Goal: Task Accomplishment & Management: Complete application form

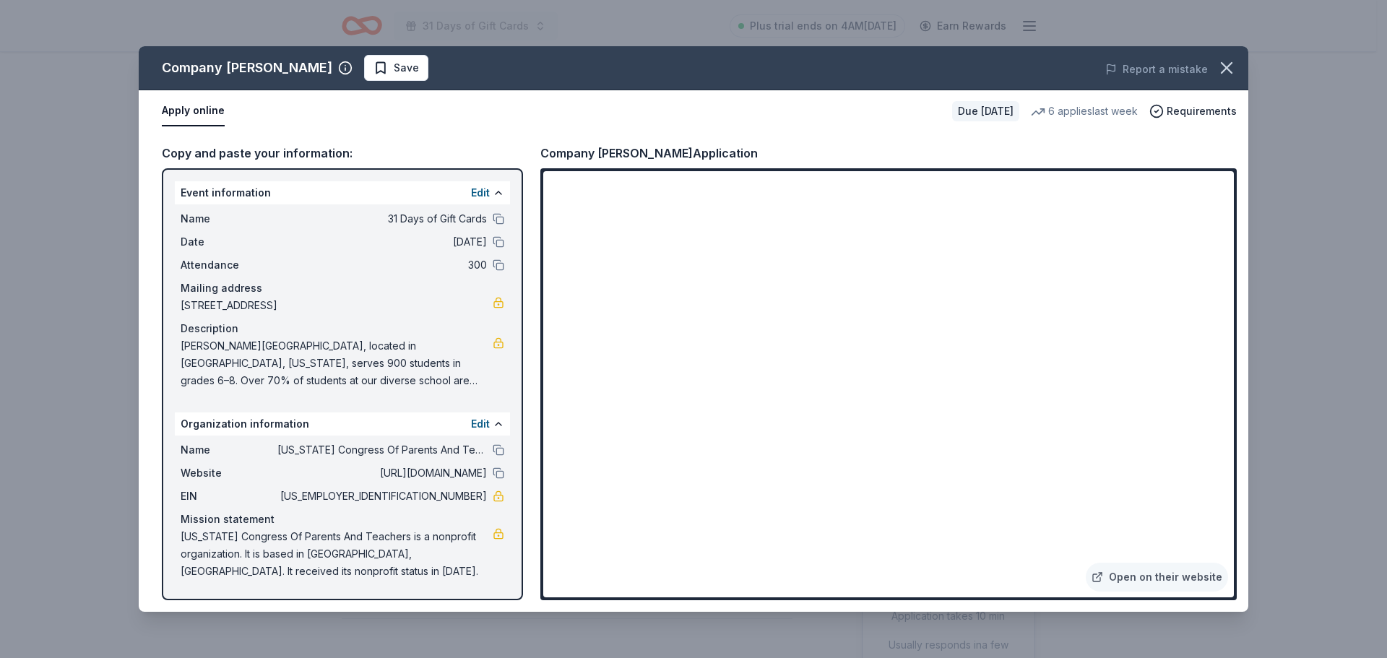
scroll to position [289, 0]
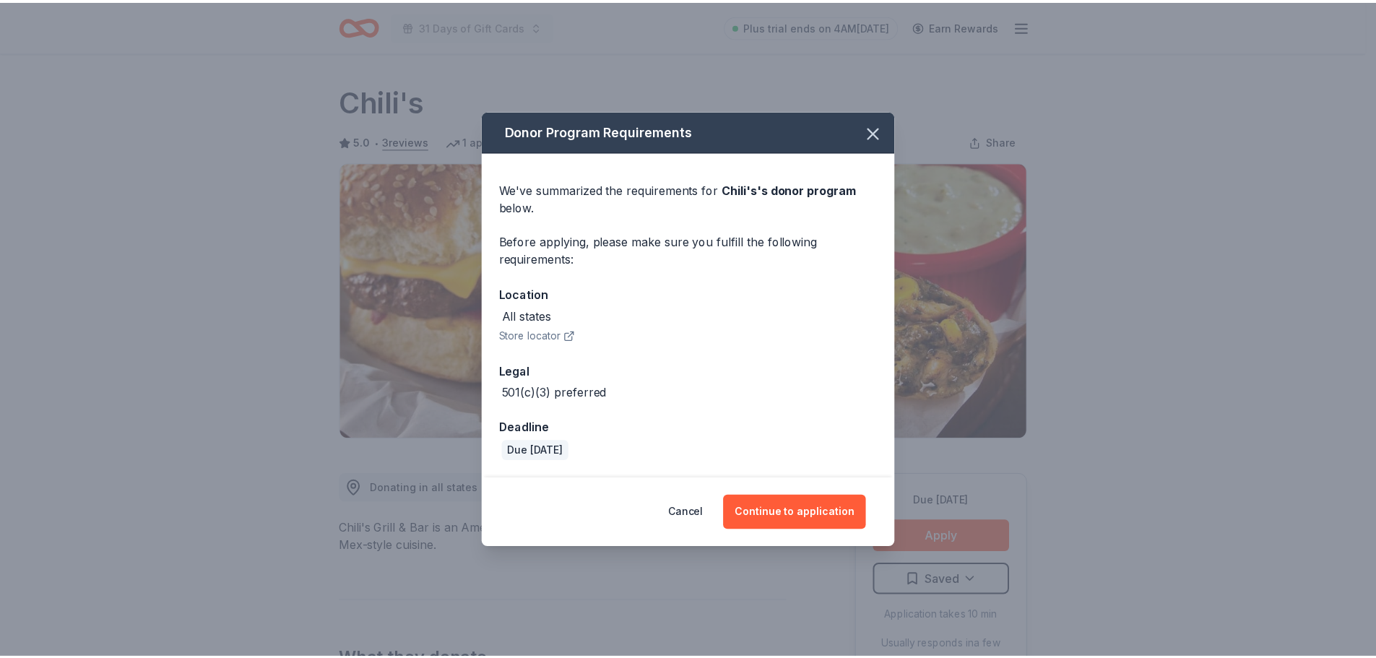
scroll to position [217, 0]
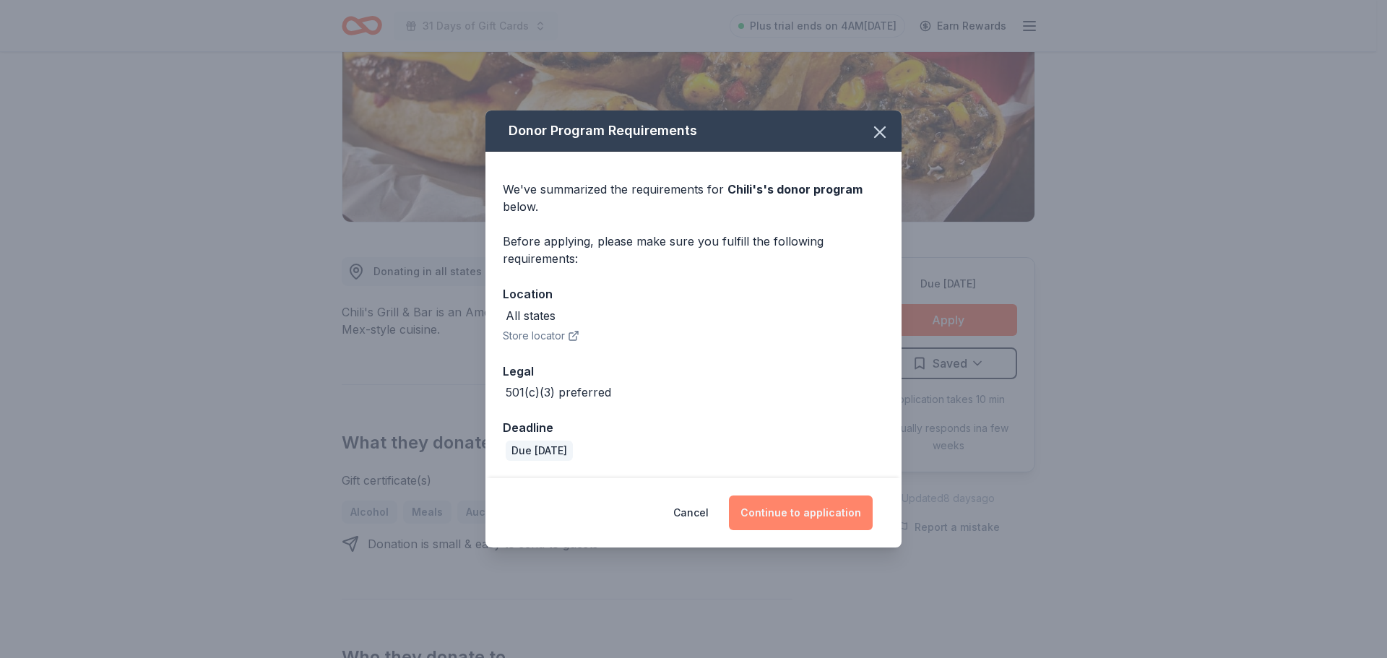
click at [812, 511] on button "Continue to application" at bounding box center [801, 513] width 144 height 35
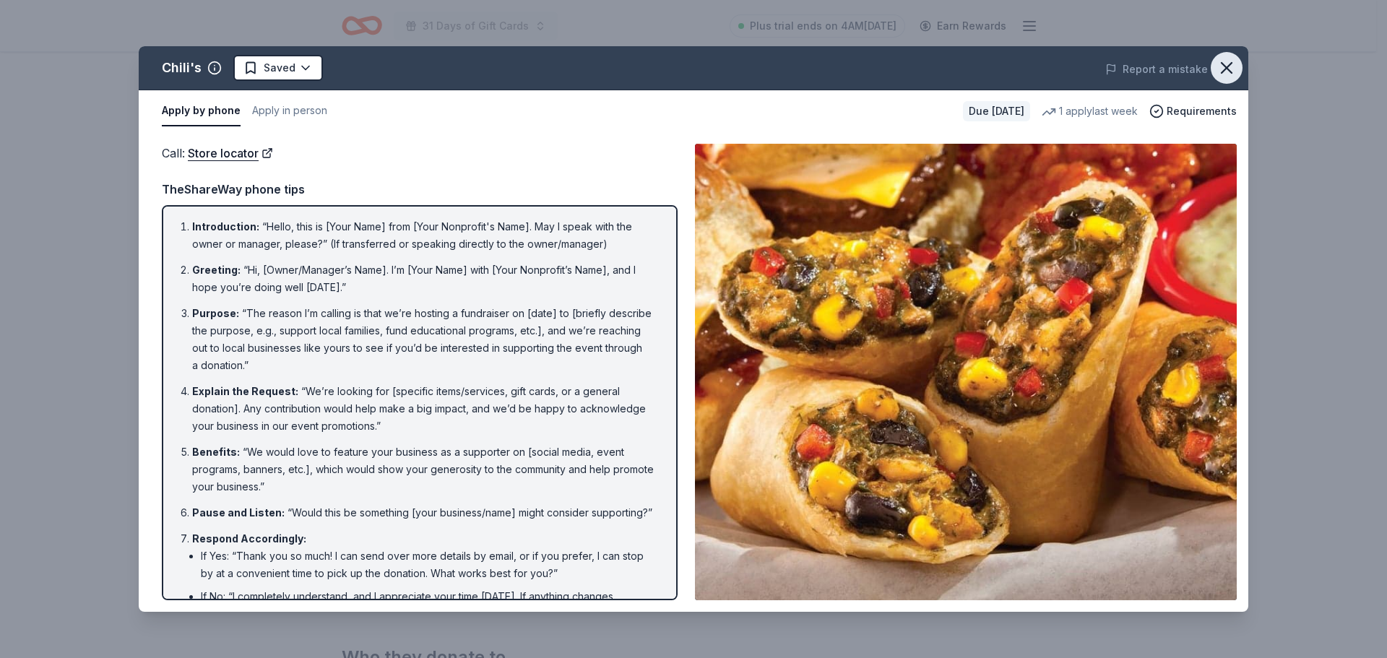
click at [1227, 69] on icon "button" at bounding box center [1227, 68] width 10 height 10
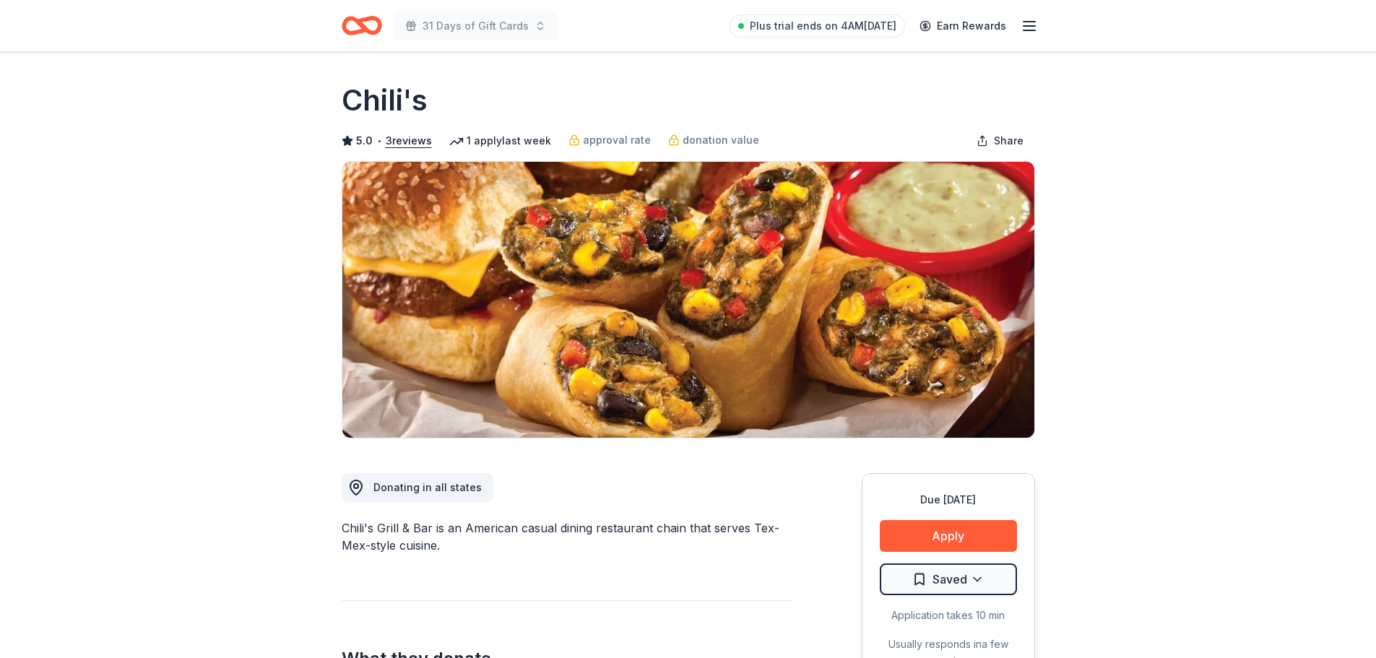
scroll to position [0, 0]
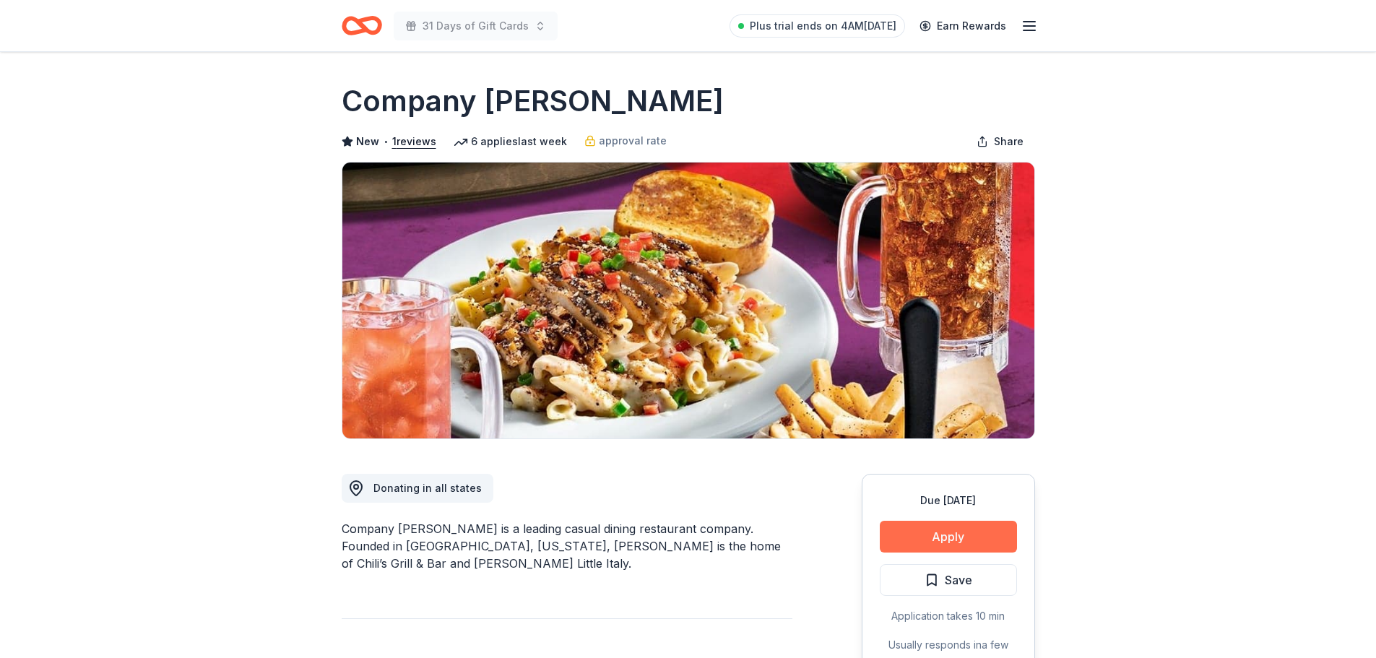
click at [951, 530] on button "Apply" at bounding box center [948, 537] width 137 height 32
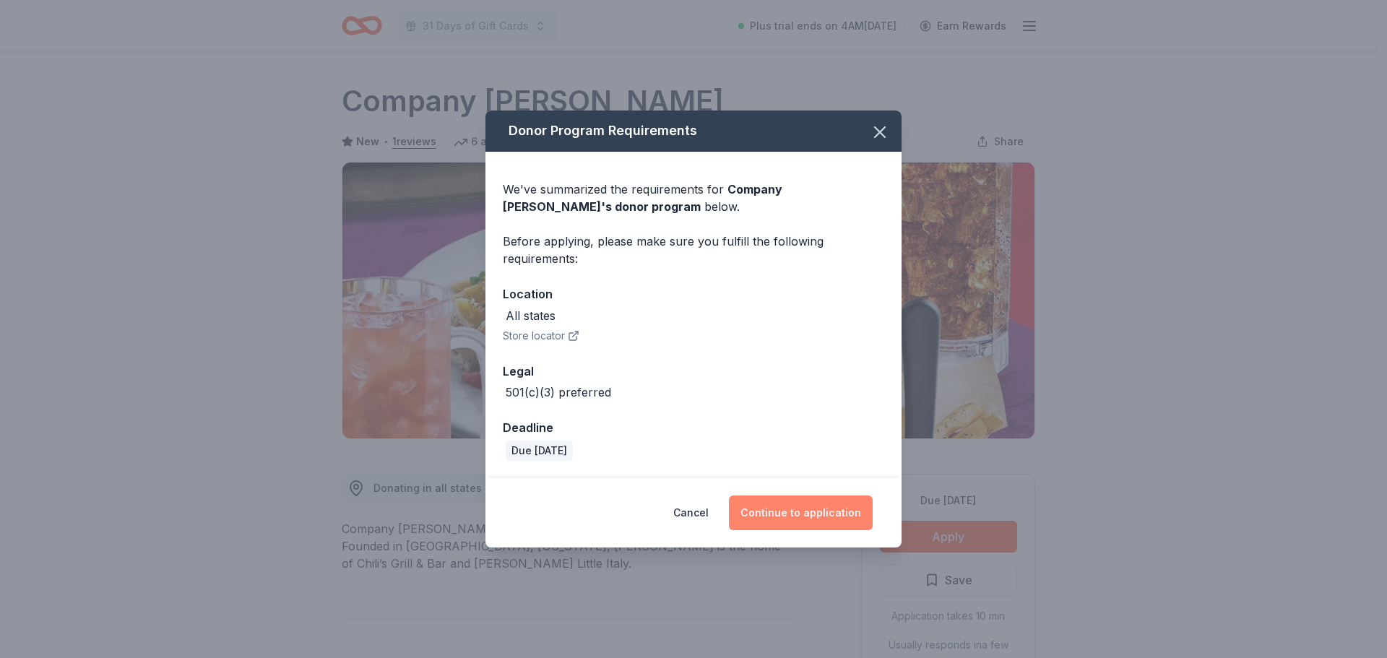
click at [819, 510] on button "Continue to application" at bounding box center [801, 513] width 144 height 35
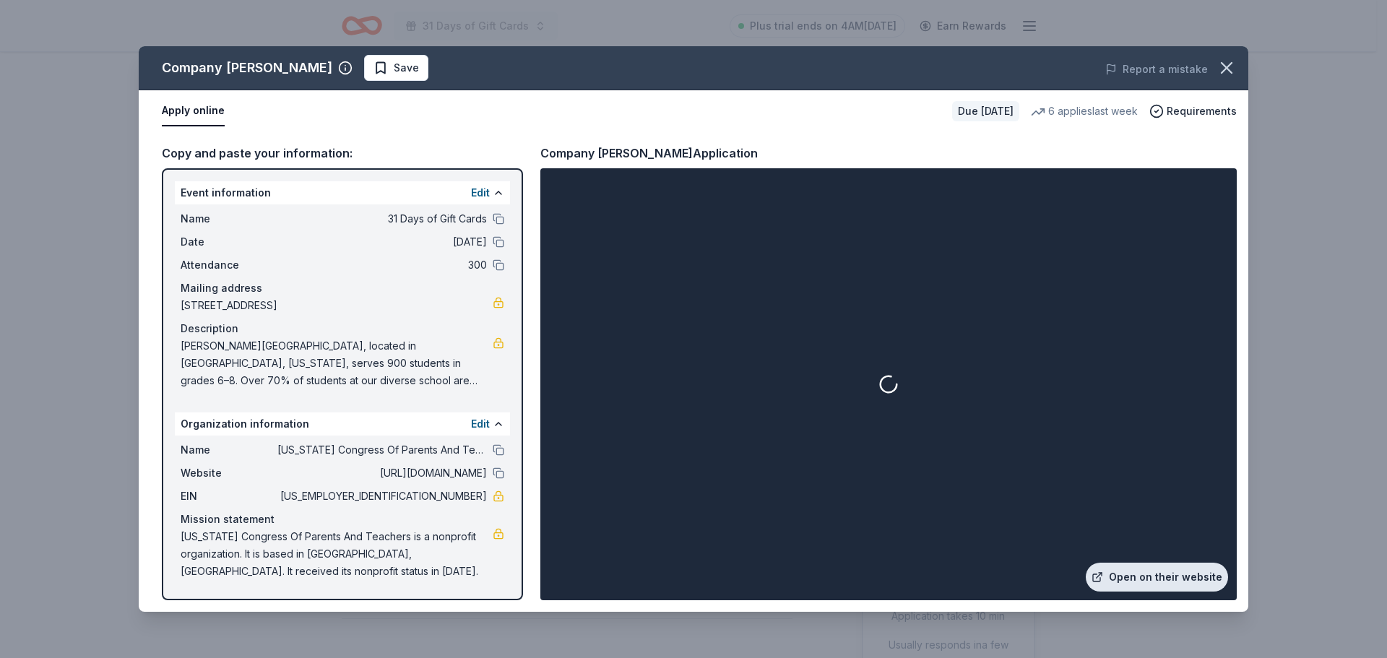
click at [1132, 580] on link "Open on their website" at bounding box center [1157, 577] width 142 height 29
